Goal: Task Accomplishment & Management: Use online tool/utility

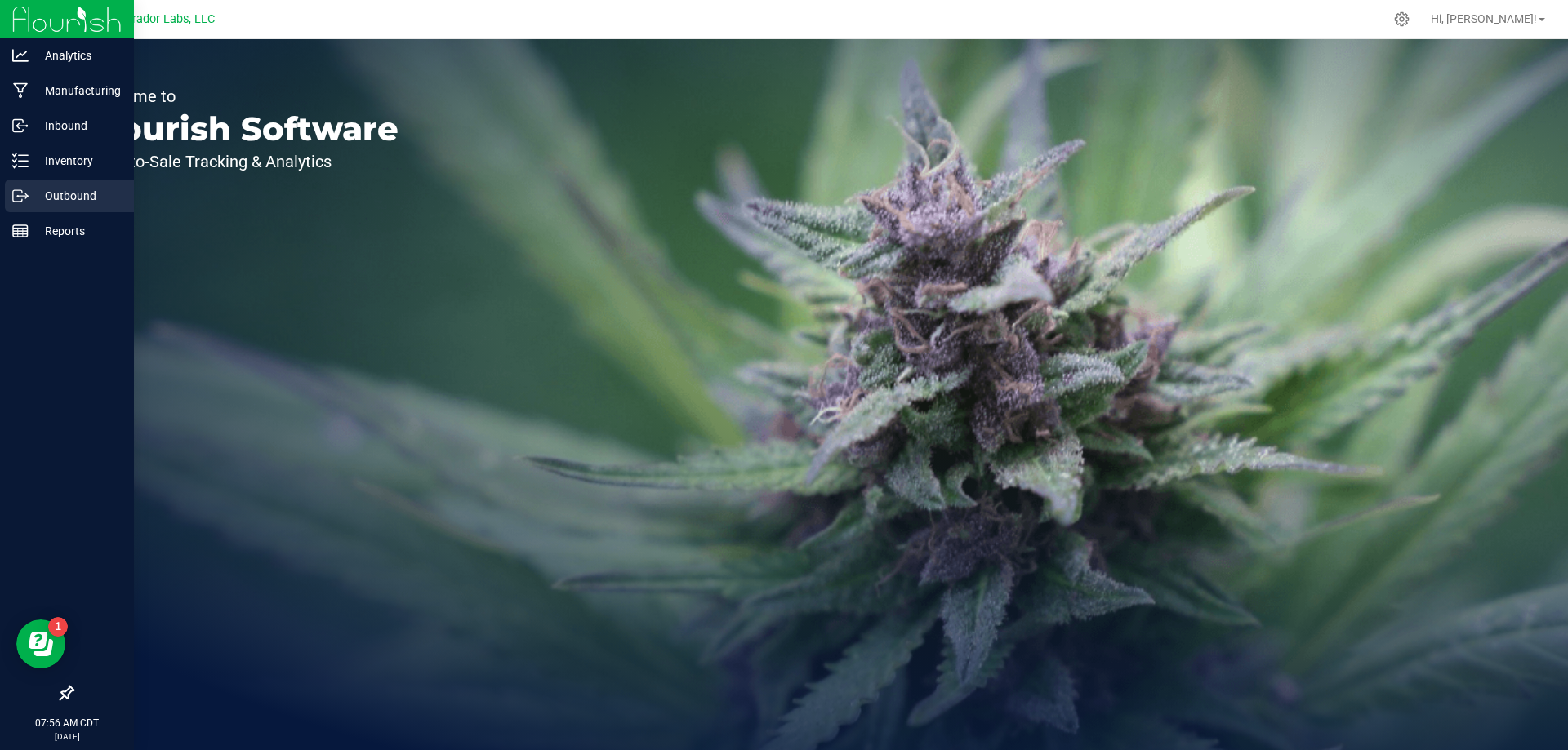
click at [29, 189] on p "Outbound" at bounding box center [77, 196] width 98 height 19
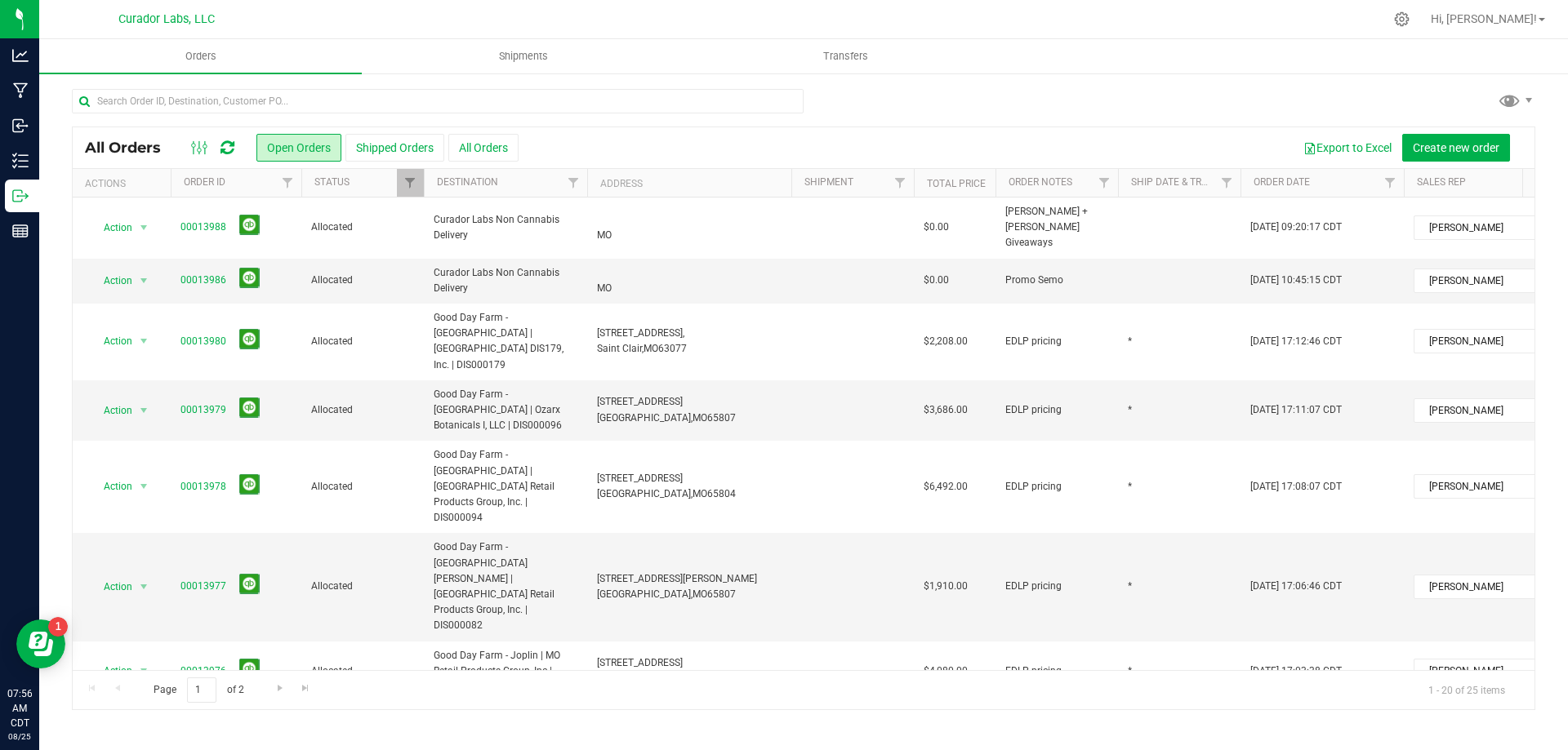
click at [236, 147] on div at bounding box center [212, 147] width 54 height 19
click at [228, 147] on icon at bounding box center [227, 147] width 14 height 16
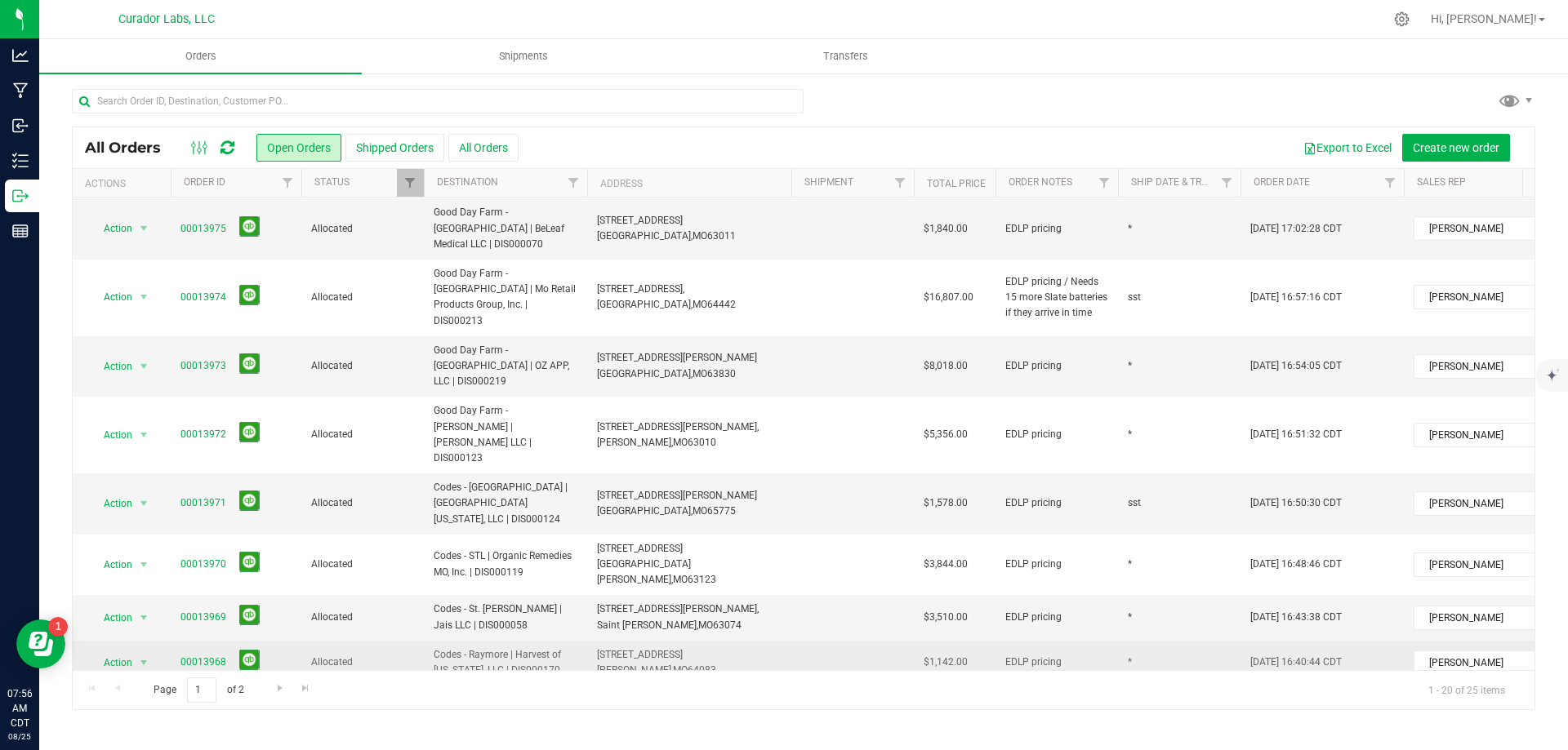
scroll to position [553, 0]
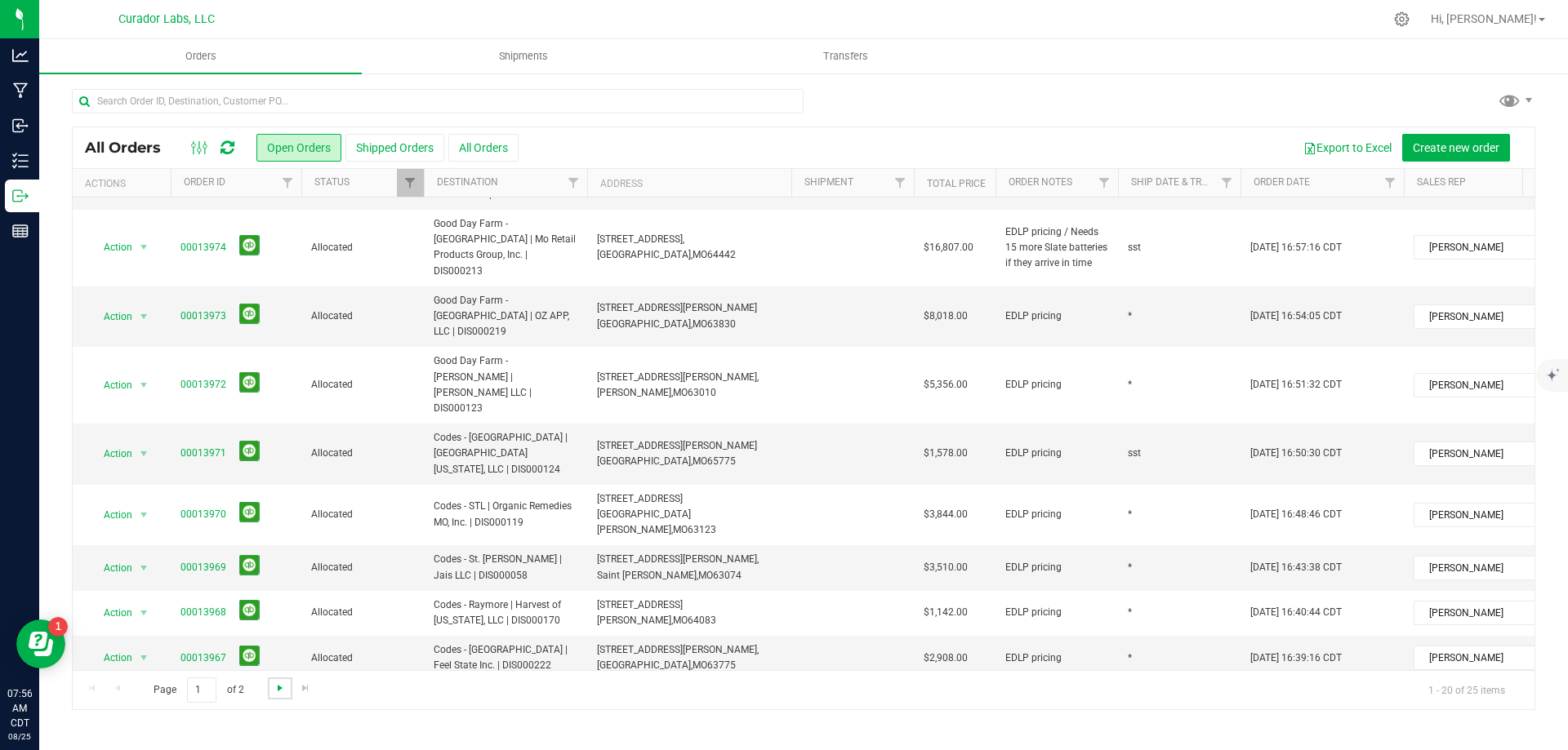
click at [276, 692] on span "Go to the next page" at bounding box center [279, 688] width 13 height 13
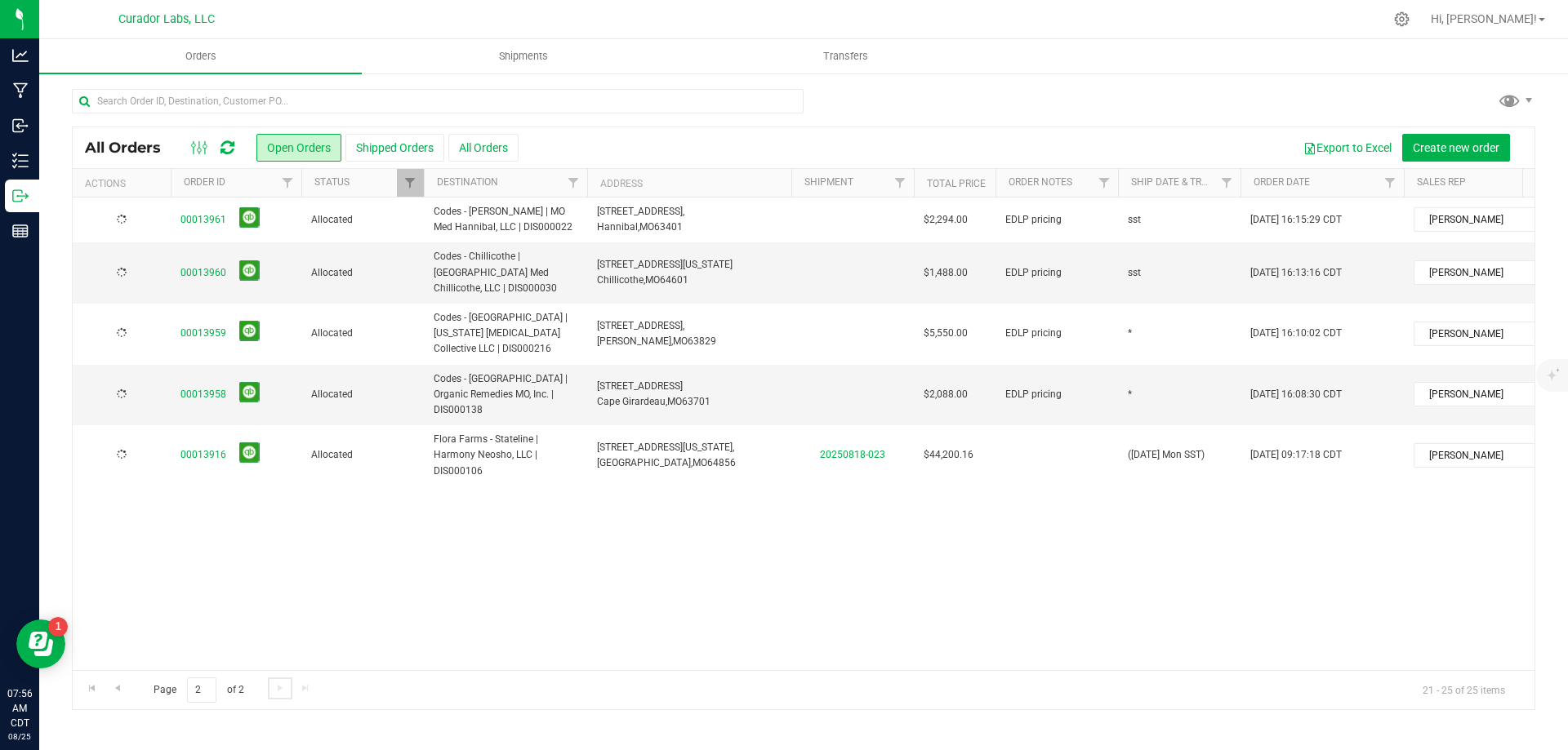
scroll to position [0, 0]
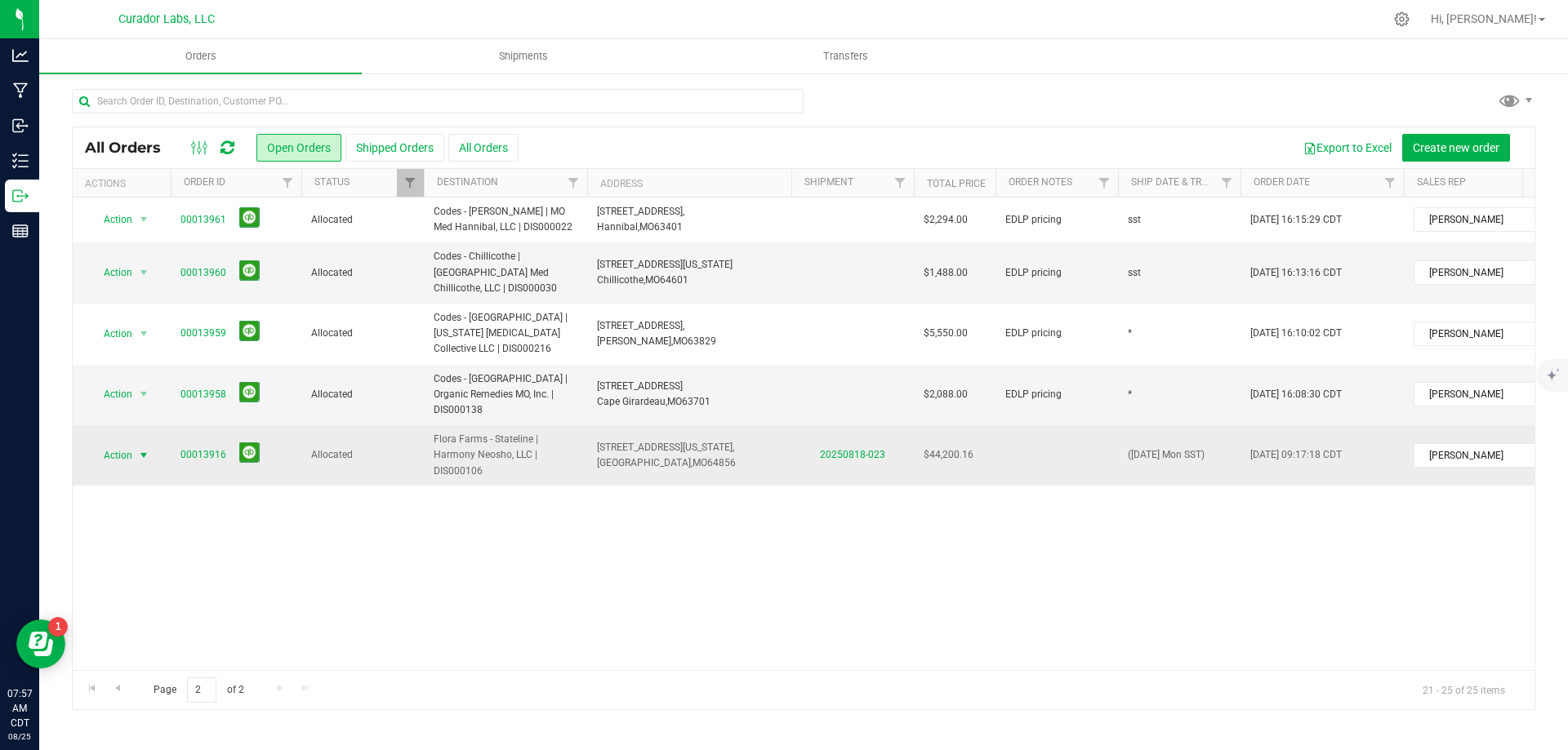
click at [136, 444] on span "select" at bounding box center [144, 456] width 20 height 23
click at [832, 449] on link "20250818-023" at bounding box center [852, 455] width 65 height 12
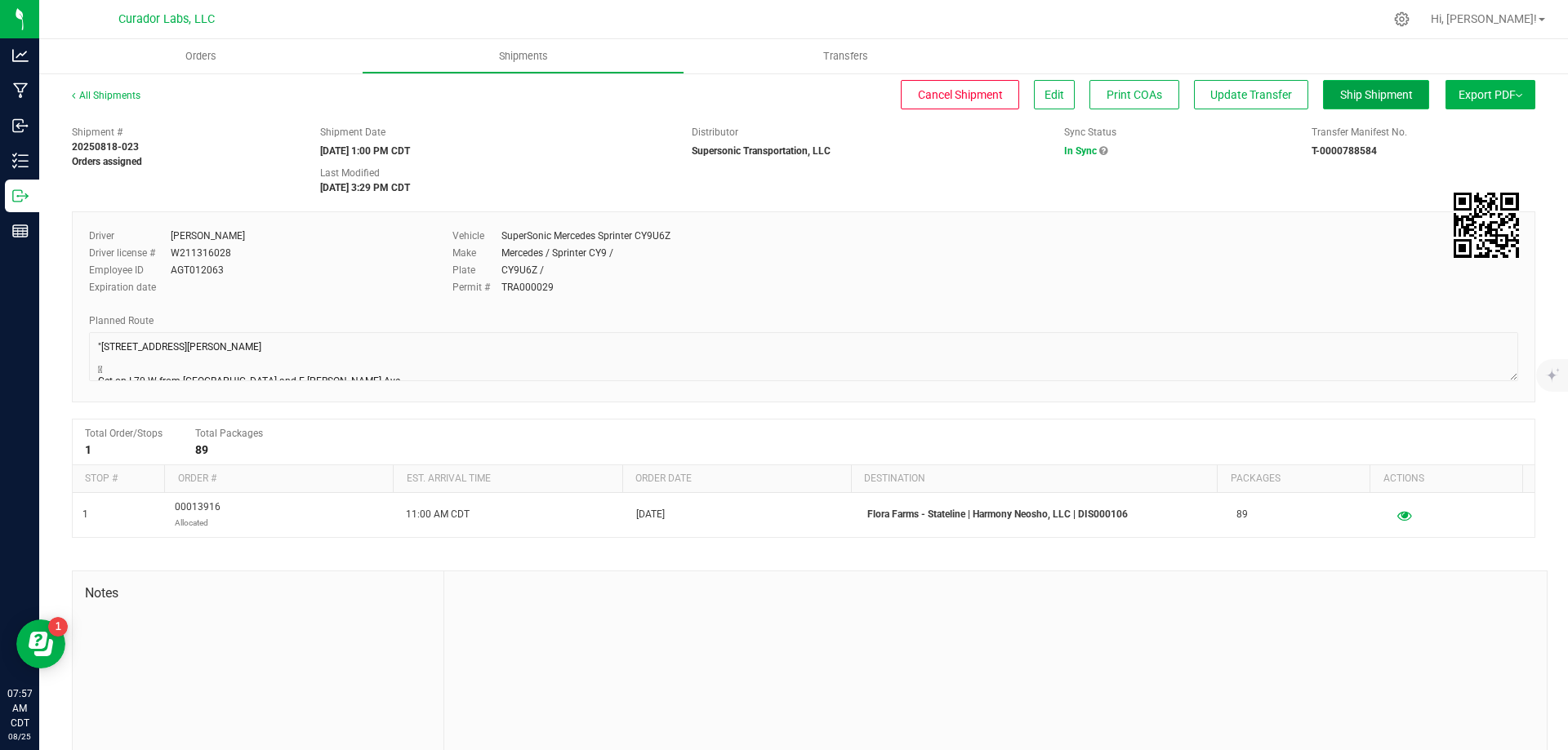
click at [1348, 93] on span "Ship Shipment" at bounding box center [1376, 94] width 73 height 13
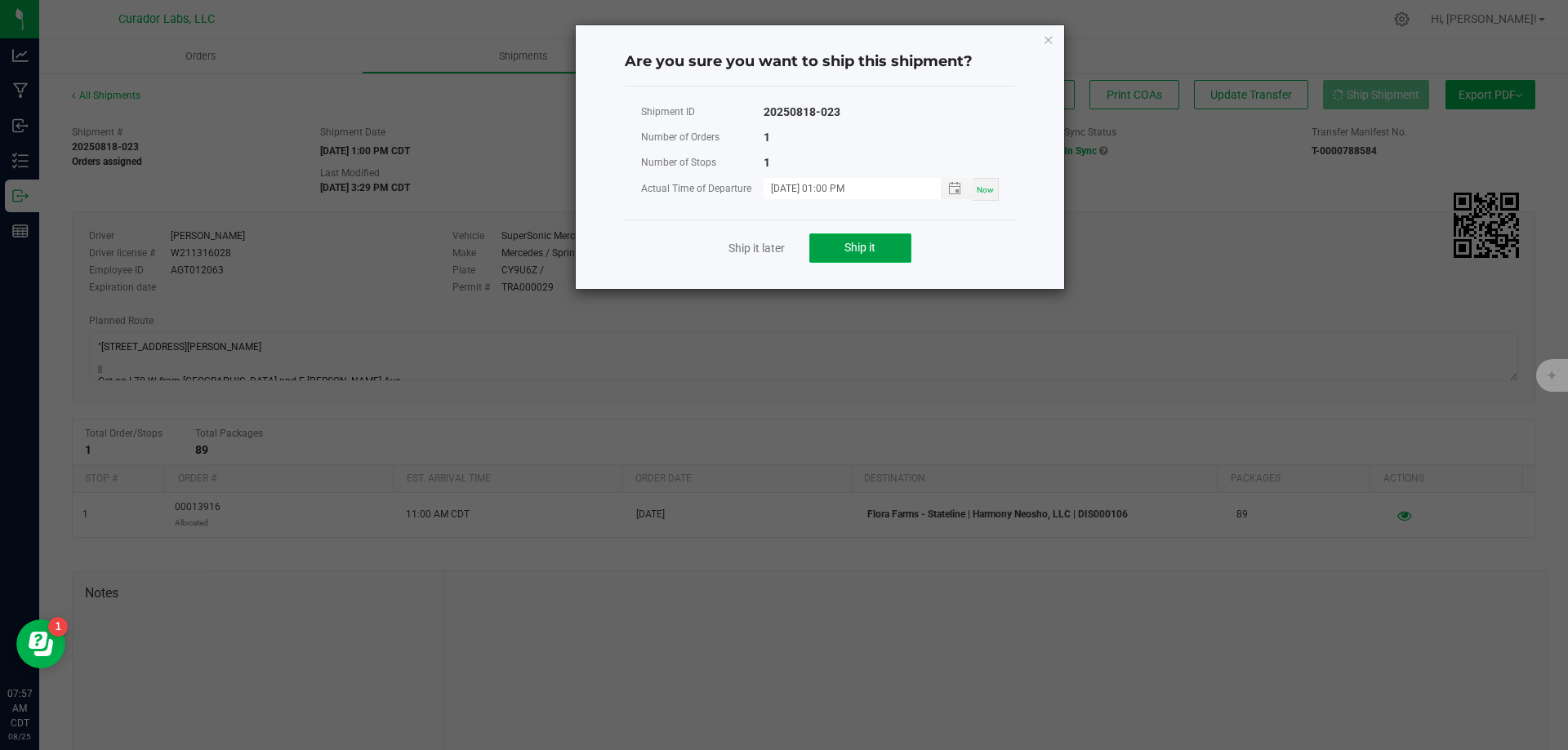
click at [857, 251] on span "Ship it" at bounding box center [860, 246] width 31 height 13
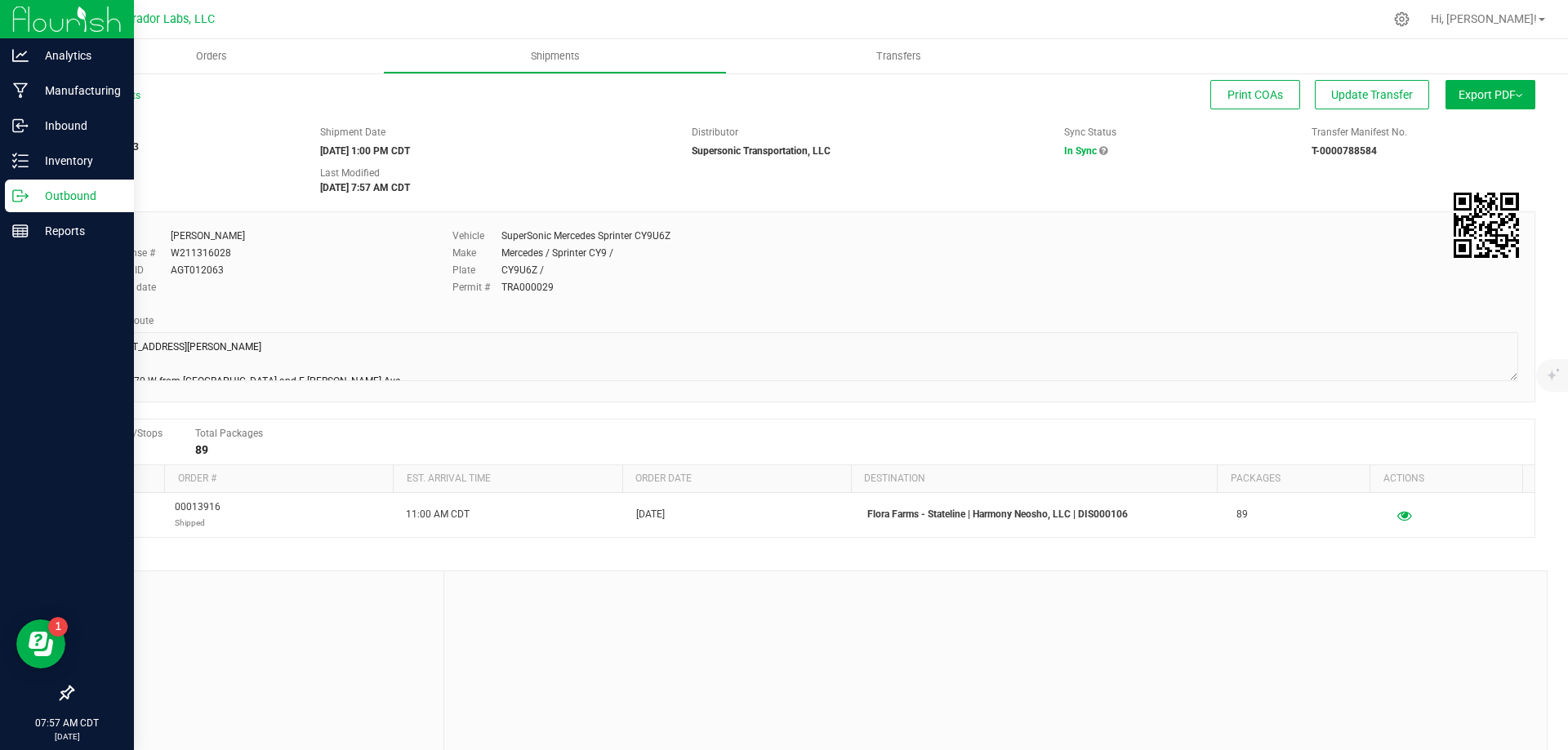
click at [50, 199] on p "Outbound" at bounding box center [77, 196] width 98 height 19
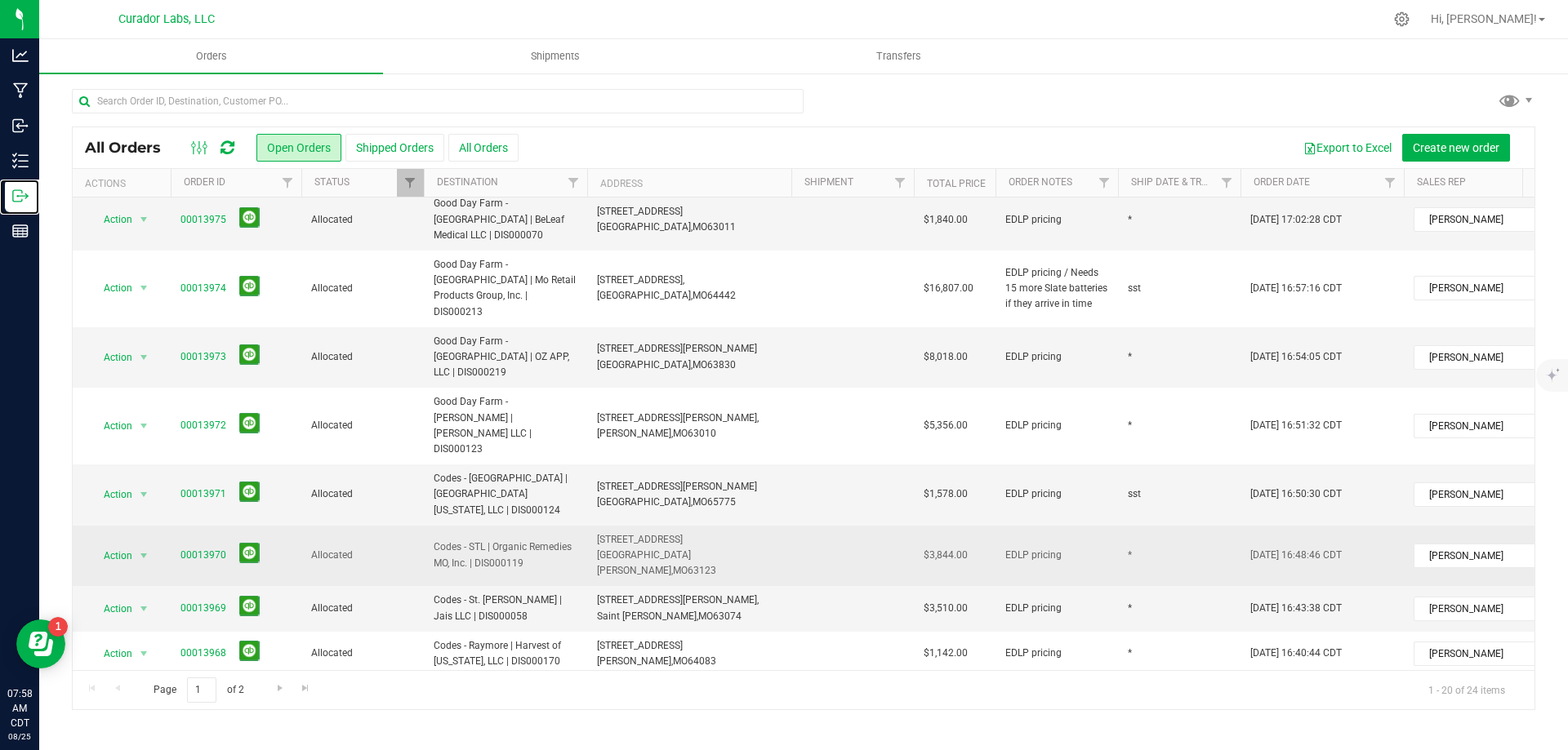
scroll to position [553, 0]
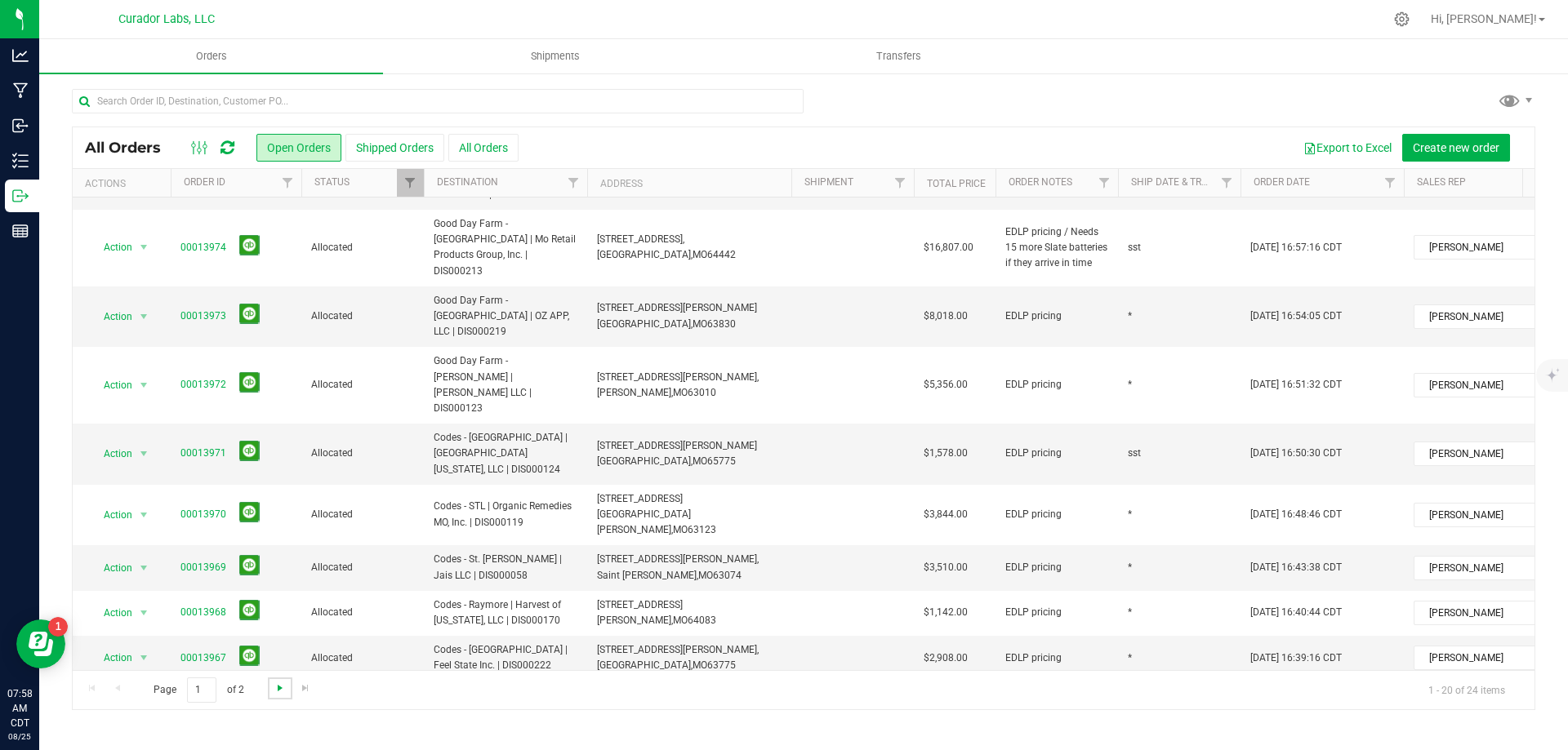
click at [274, 690] on span "Go to the next page" at bounding box center [279, 688] width 13 height 13
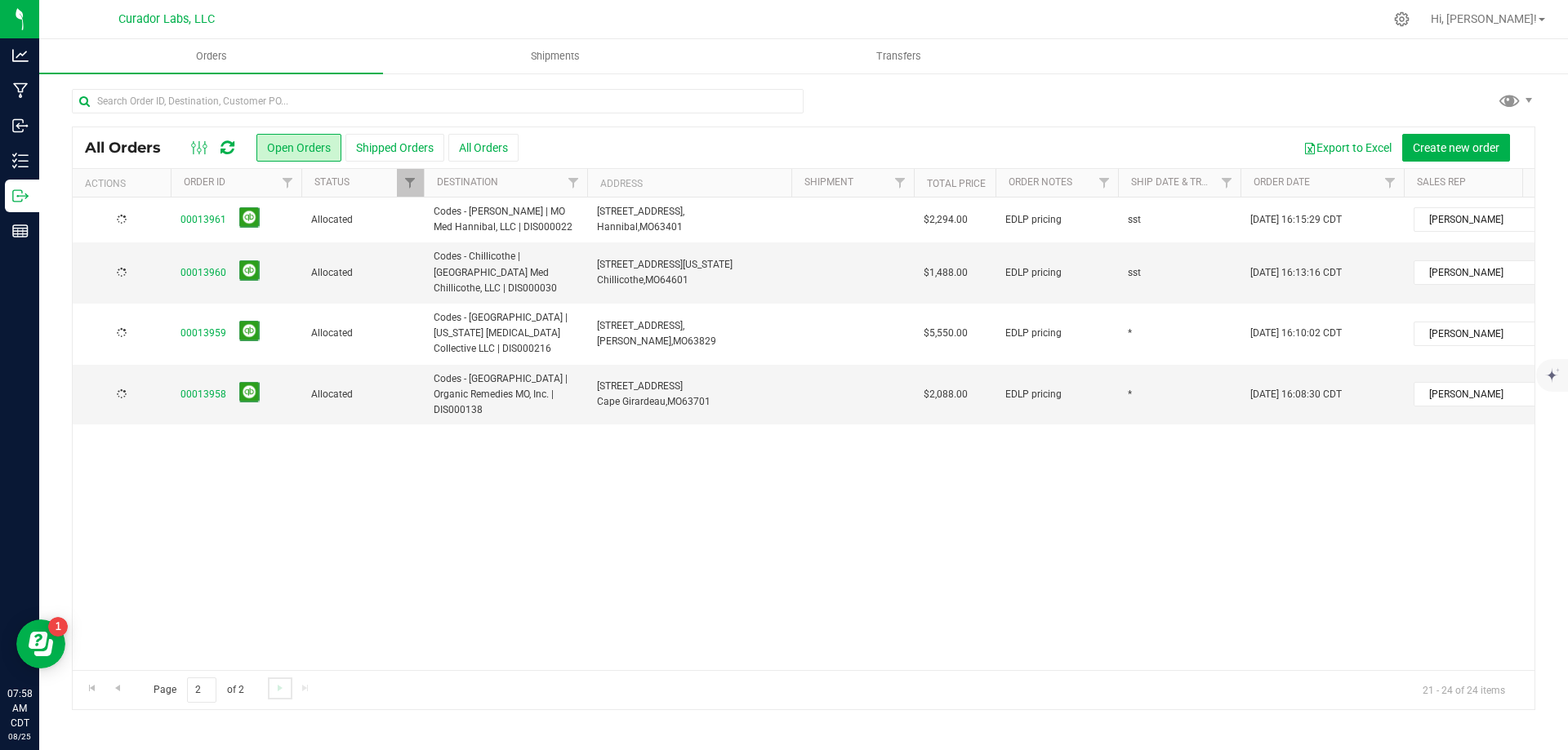
scroll to position [0, 0]
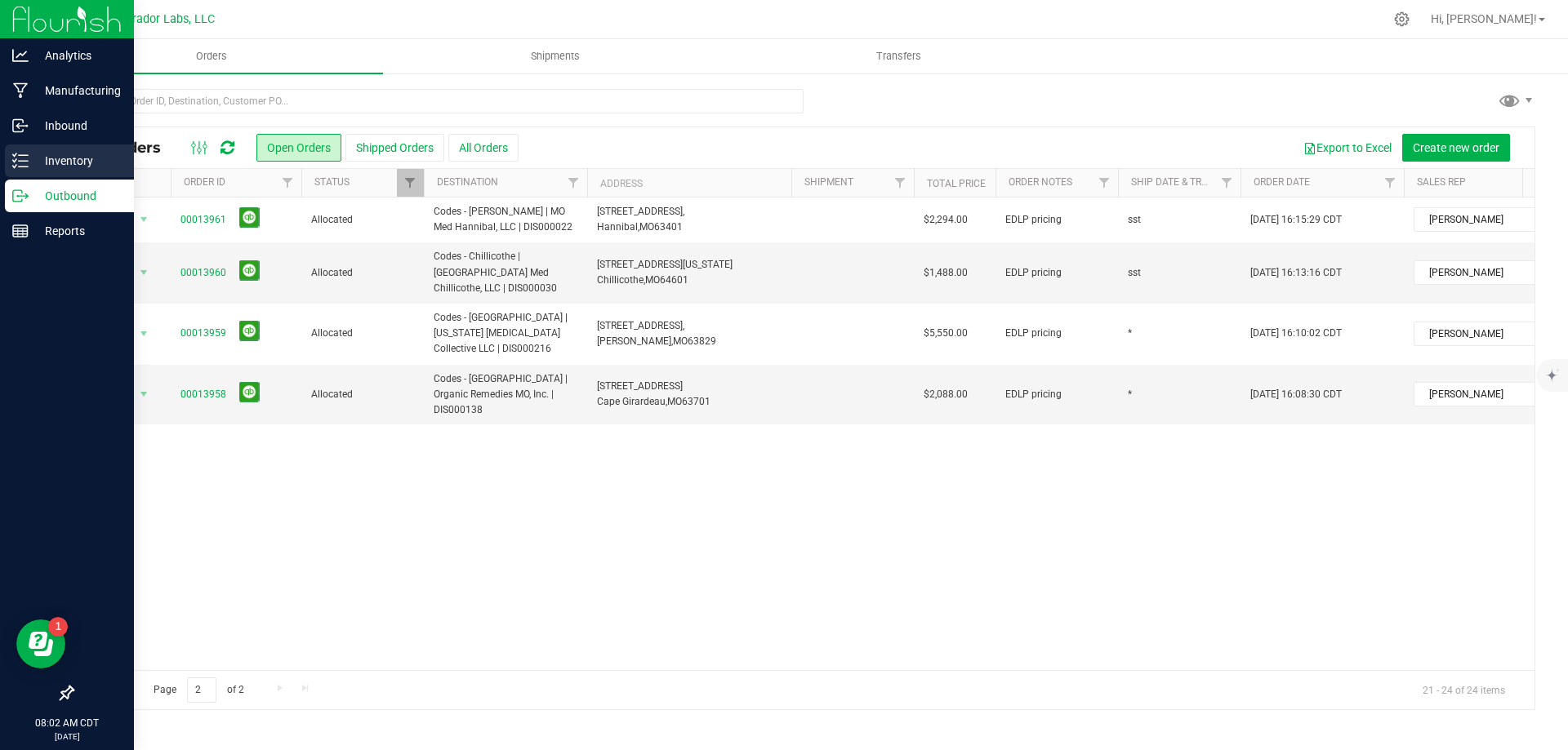
click at [79, 147] on div "Inventory" at bounding box center [69, 161] width 129 height 33
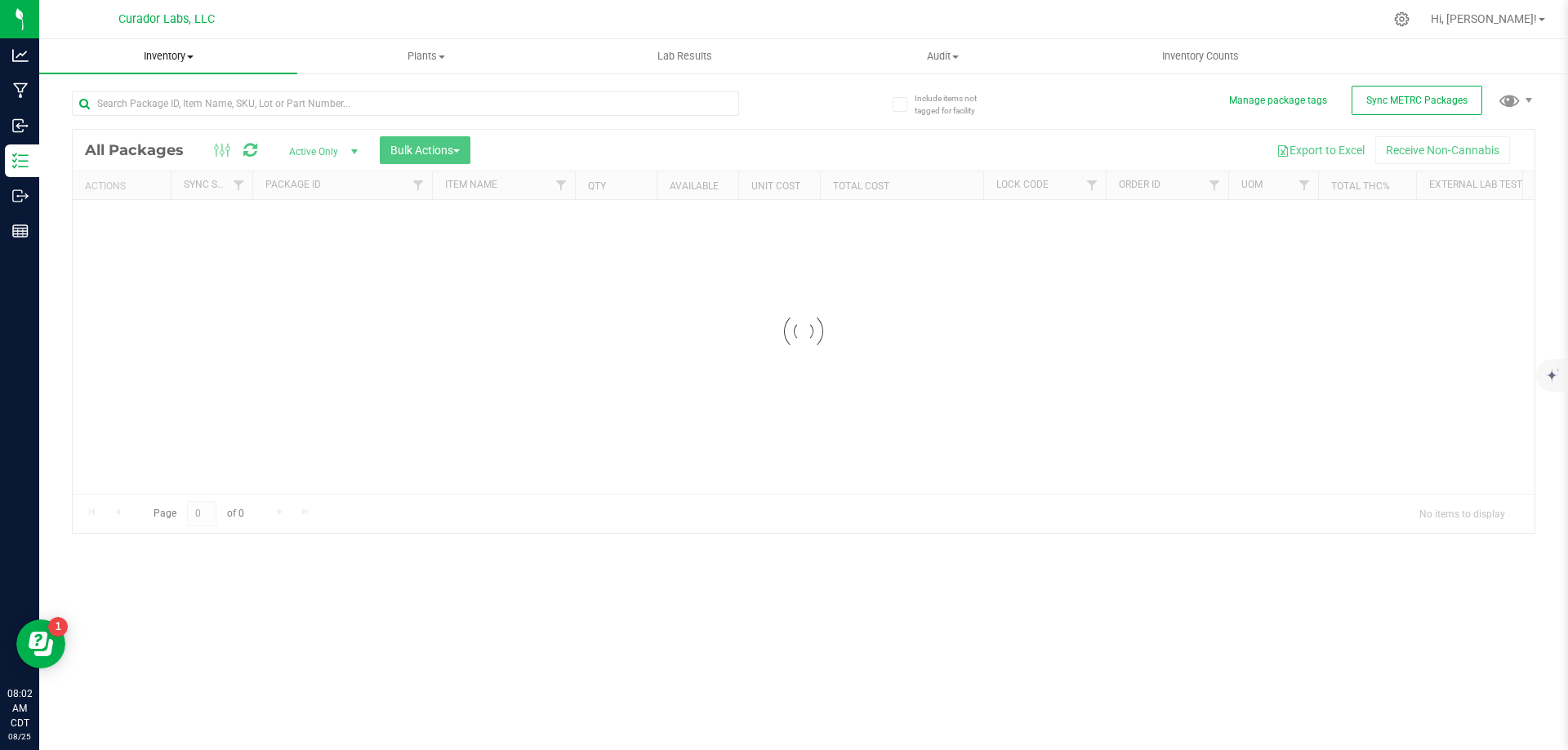
click at [183, 61] on span "Inventory" at bounding box center [168, 55] width 258 height 15
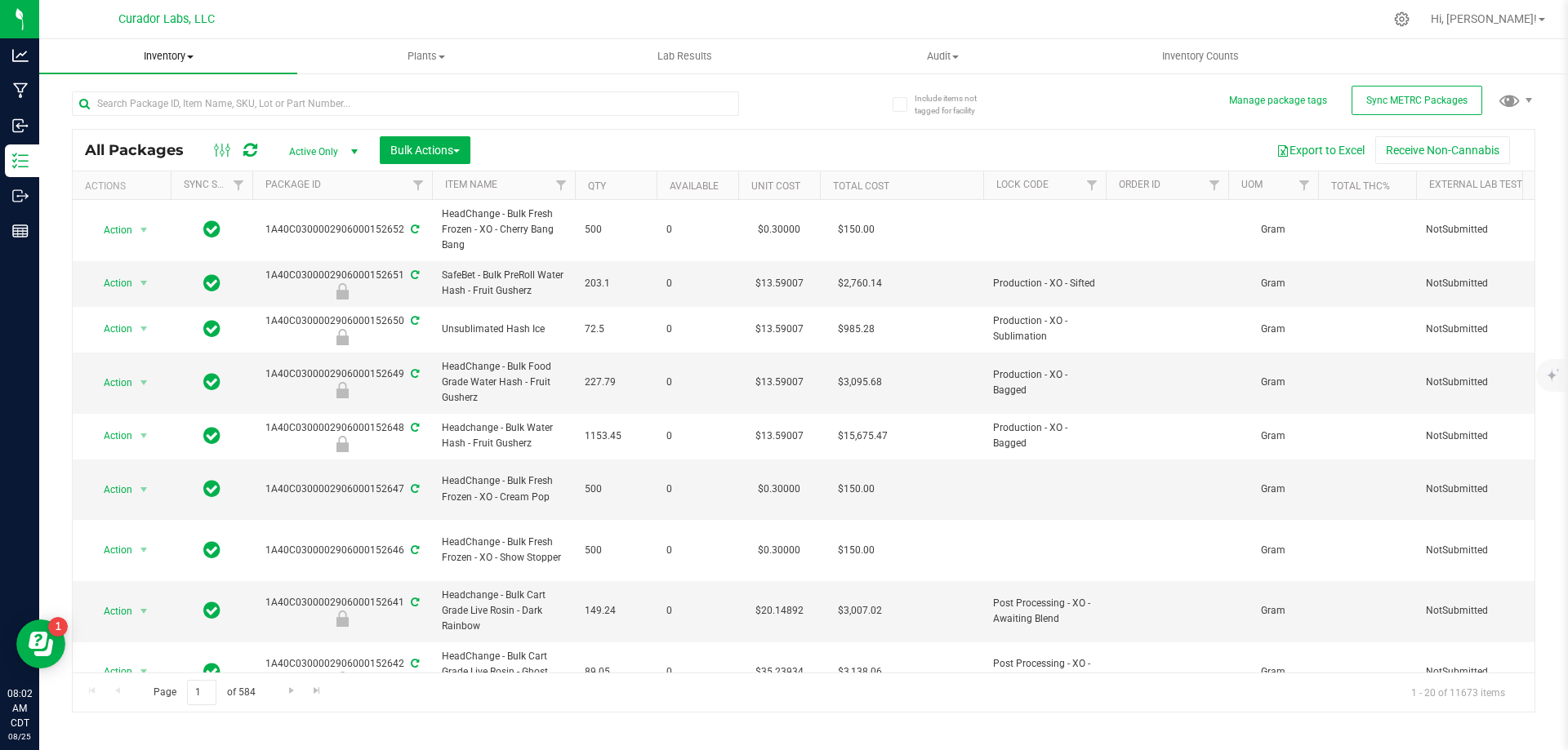
click at [144, 59] on span "Inventory" at bounding box center [168, 55] width 258 height 15
click at [134, 120] on span "All inventory" at bounding box center [94, 117] width 111 height 14
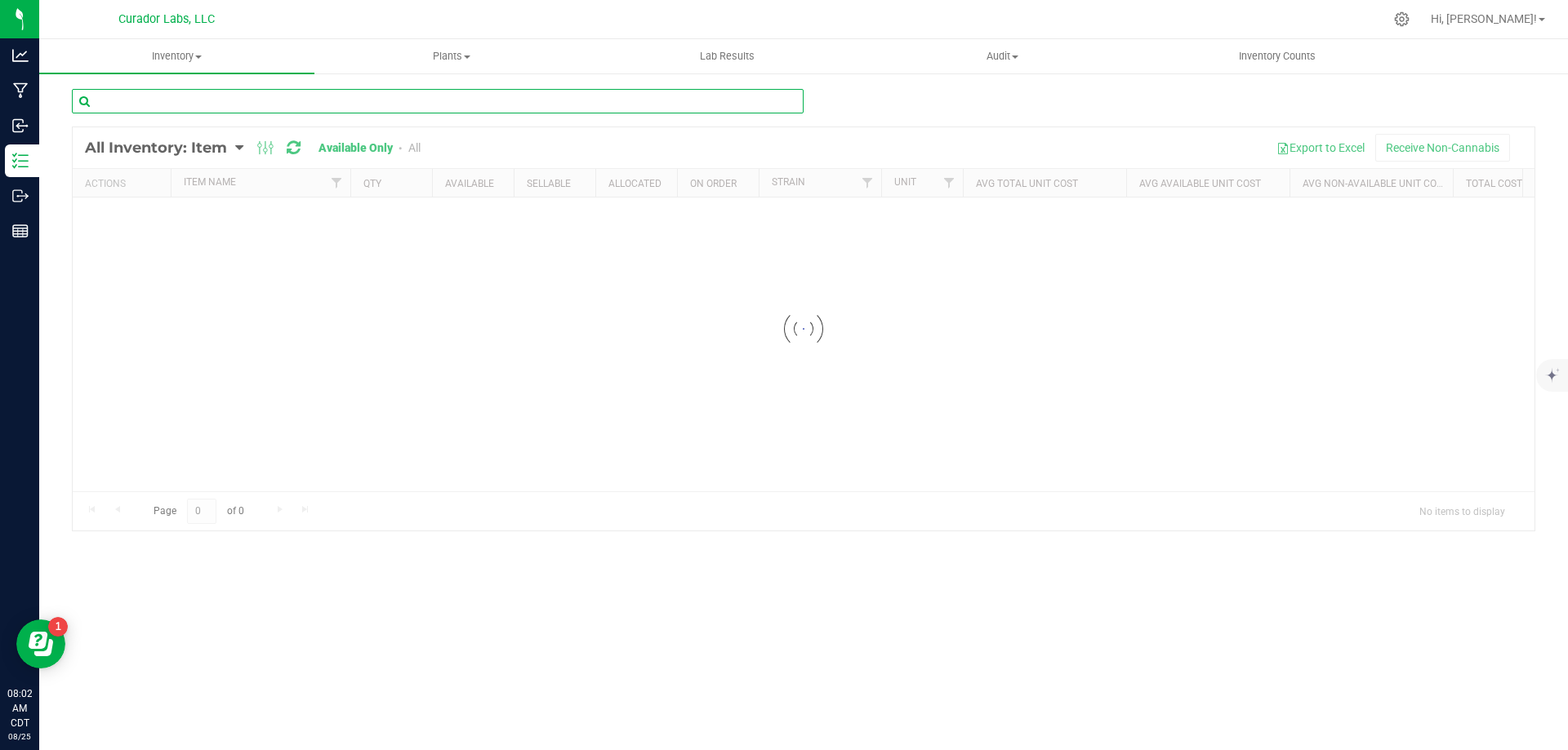
click at [151, 106] on input "text" at bounding box center [438, 101] width 732 height 24
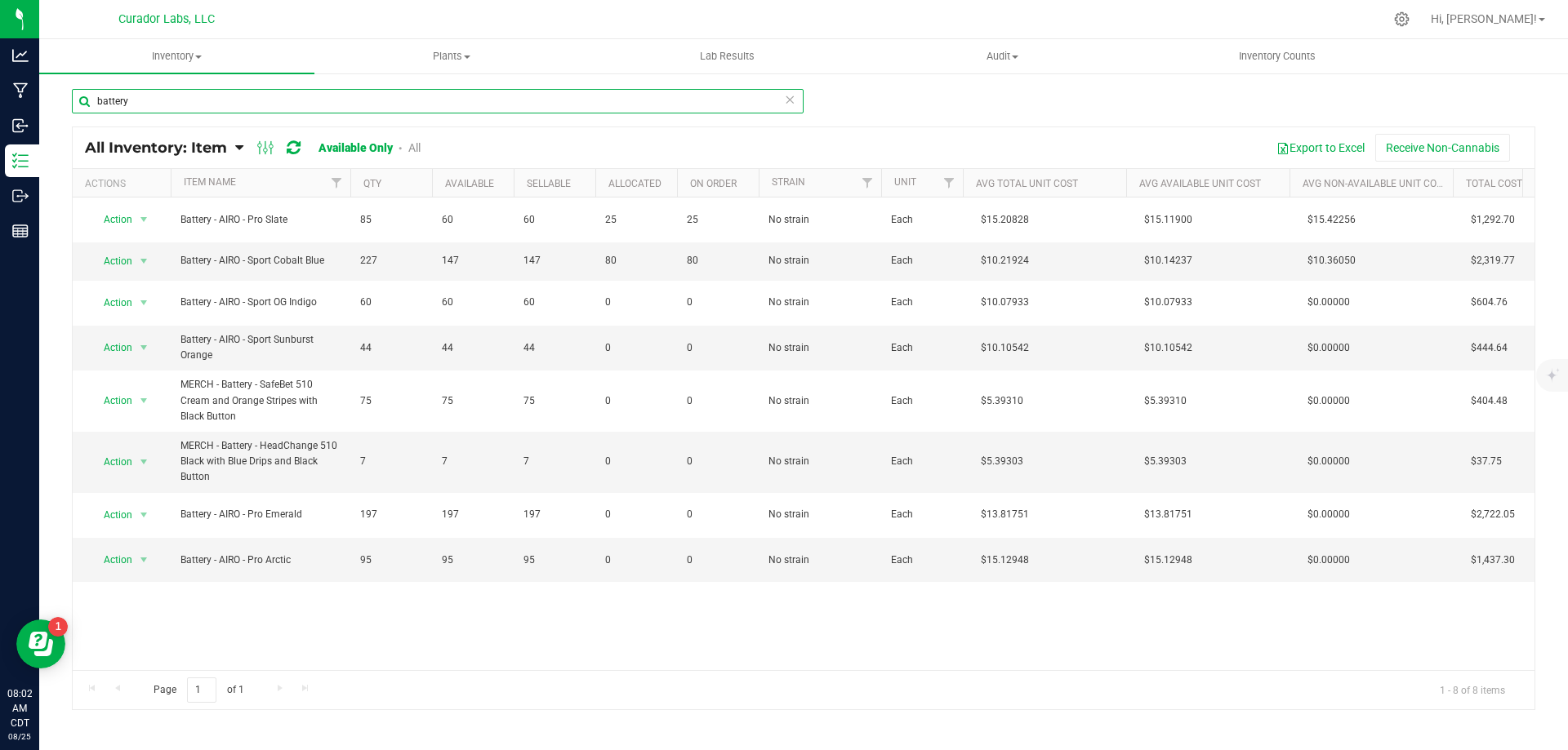
type input "battery"
